Goal: Task Accomplishment & Management: Complete application form

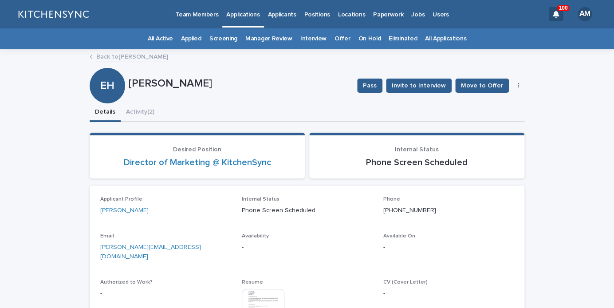
click at [437, 46] on link "All Applications" at bounding box center [445, 38] width 41 height 21
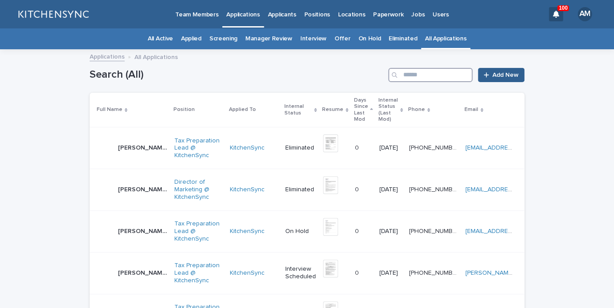
click at [445, 72] on input "Search" at bounding box center [430, 75] width 84 height 14
type input "*******"
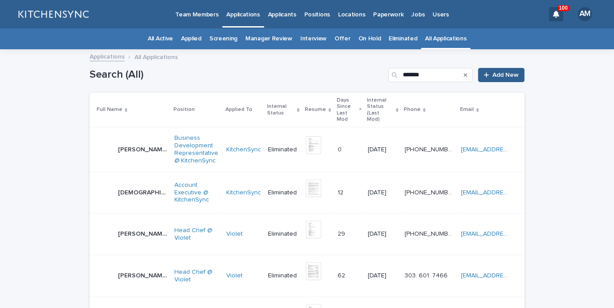
click at [139, 144] on p "[PERSON_NAME]" at bounding box center [143, 148] width 51 height 9
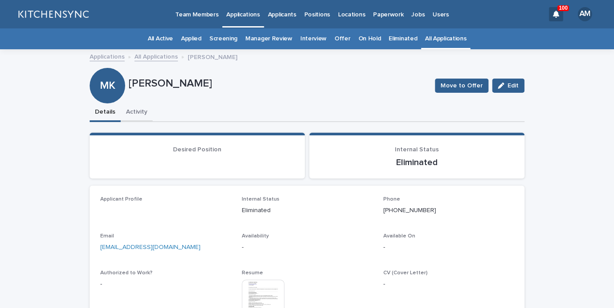
click at [145, 116] on button "Activity" at bounding box center [137, 112] width 32 height 19
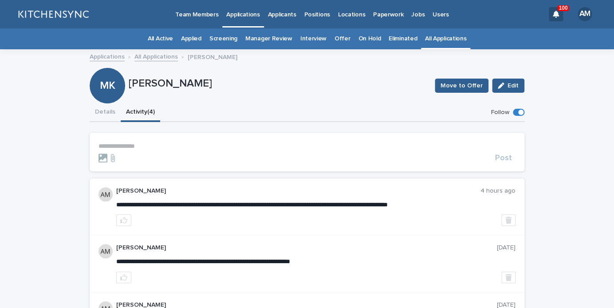
click at [134, 145] on p "**********" at bounding box center [307, 146] width 417 height 8
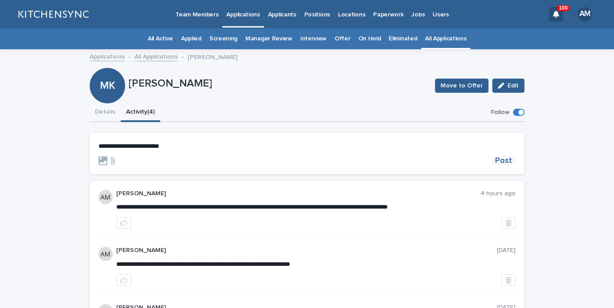
click at [507, 157] on span "Post" at bounding box center [503, 161] width 17 height 8
click at [507, 222] on icon "button" at bounding box center [509, 222] width 6 height 7
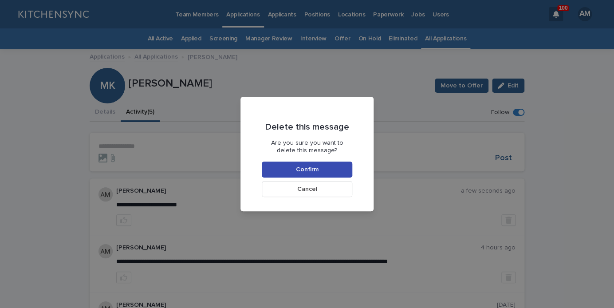
click at [336, 175] on button "Confirm" at bounding box center [307, 170] width 91 height 16
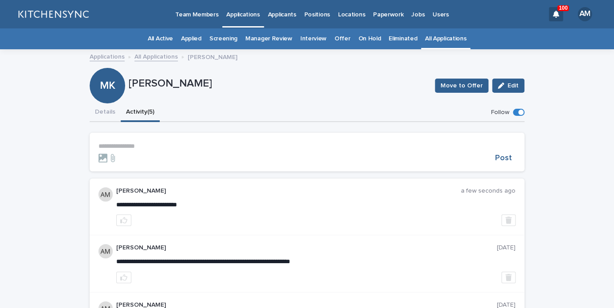
click at [99, 117] on button "Details" at bounding box center [105, 112] width 31 height 19
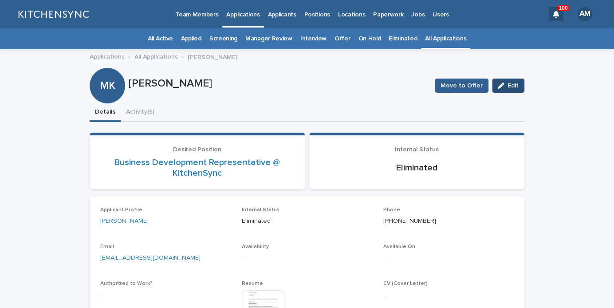
click at [507, 91] on button "Edit" at bounding box center [508, 86] width 32 height 14
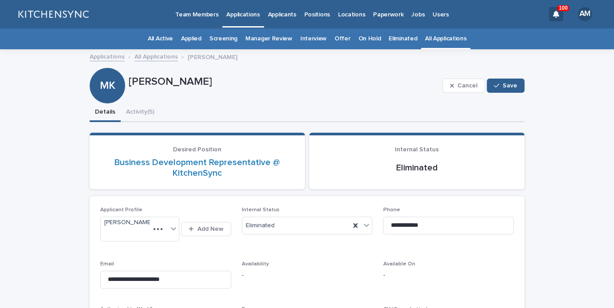
click at [318, 234] on div "Internal Status Eliminated" at bounding box center [307, 224] width 131 height 35
click at [323, 236] on div "Internal Status Eliminated" at bounding box center [307, 224] width 131 height 35
click at [326, 229] on div "Eliminated" at bounding box center [296, 225] width 108 height 15
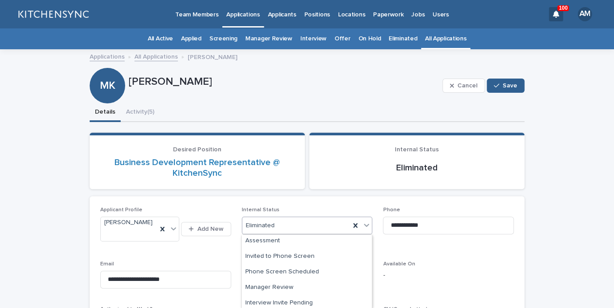
scroll to position [47, 0]
click at [324, 274] on div "Phone Screen Scheduled" at bounding box center [307, 273] width 130 height 16
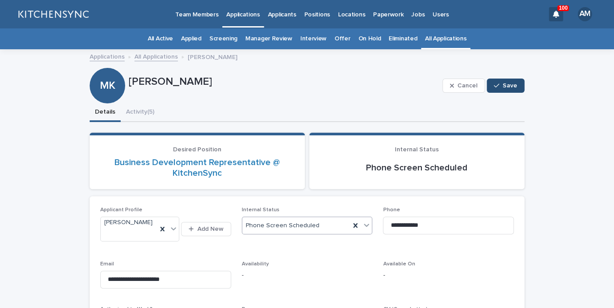
click at [519, 89] on button "Save" at bounding box center [506, 86] width 38 height 14
